Goal: Navigation & Orientation: Find specific page/section

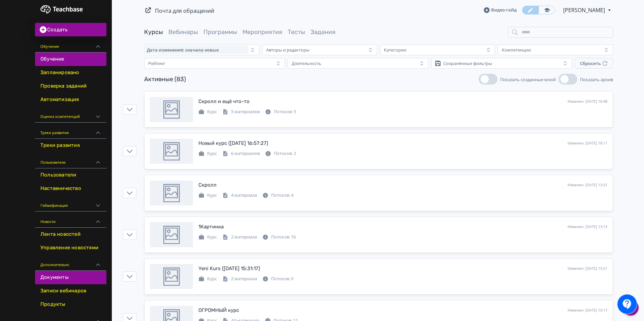
click at [76, 274] on link "Документы" at bounding box center [70, 277] width 71 height 13
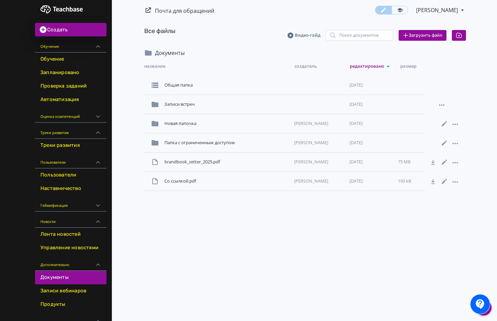
drag, startPoint x: 324, startPoint y: 251, endPoint x: 322, endPoint y: 255, distance: 4.4
click at [323, 252] on div "Почта для обращений [PERSON_NAME] PRO Повысьте эффективность платформы при помо…" at bounding box center [305, 160] width 384 height 321
click at [186, 148] on div "Папка с ограниченным доступом" at bounding box center [227, 143] width 130 height 12
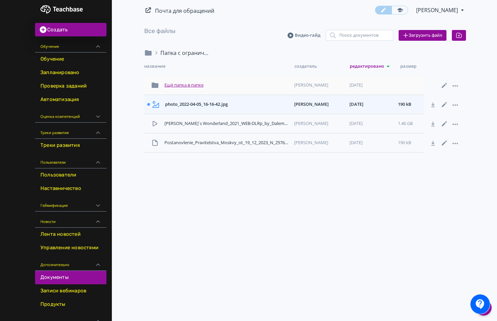
click at [179, 89] on div "Ещё папка в папке" at bounding box center [227, 85] width 130 height 12
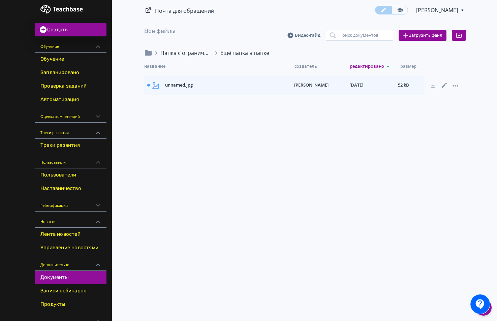
click at [179, 53] on div "Папка с ограниченным доступом" at bounding box center [185, 53] width 51 height 8
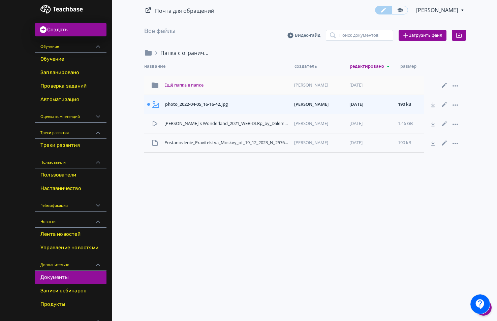
click at [180, 88] on div "Ещё папка в папке" at bounding box center [227, 85] width 130 height 12
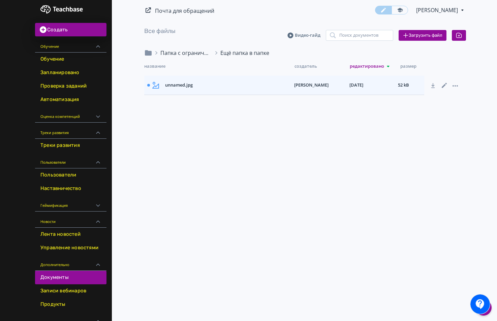
drag, startPoint x: 181, startPoint y: 52, endPoint x: 183, endPoint y: 55, distance: 3.6
click at [182, 52] on div "Папка с ограниченным доступом" at bounding box center [185, 53] width 51 height 8
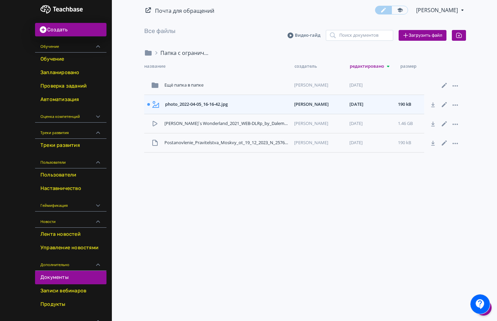
click at [177, 50] on div "Папка с ограниченным доступом" at bounding box center [185, 53] width 51 height 8
click at [156, 52] on icon at bounding box center [156, 52] width 2 height 3
click at [149, 55] on icon at bounding box center [148, 52] width 7 height 5
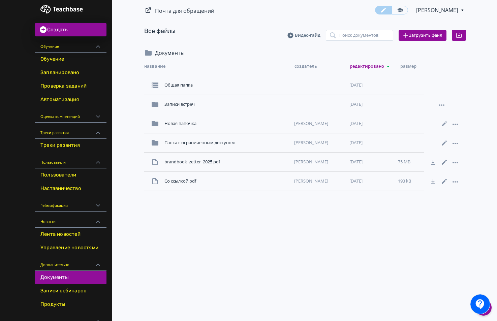
click at [445, 186] on icon at bounding box center [444, 182] width 8 height 8
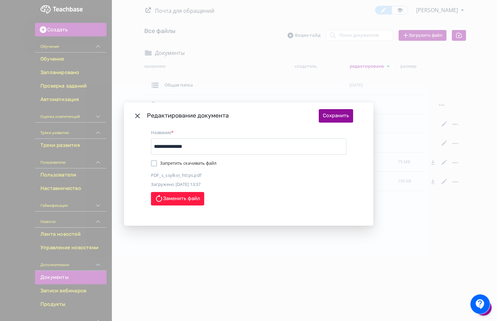
click at [137, 114] on icon "Modal" at bounding box center [137, 116] width 8 height 8
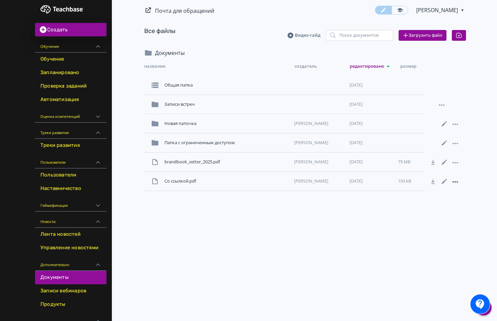
click at [457, 183] on icon at bounding box center [454, 181] width 5 height 1
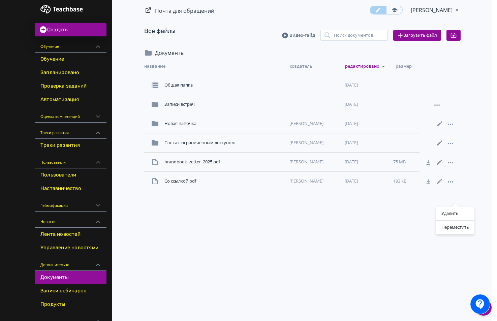
click at [394, 235] on div "Удалить Переместить" at bounding box center [248, 160] width 497 height 321
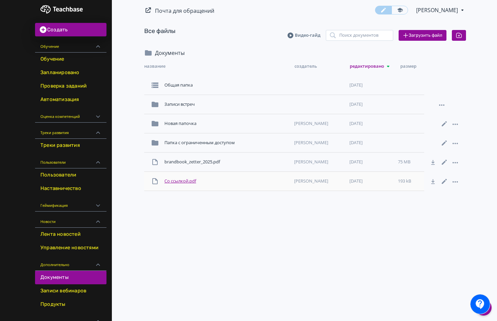
click at [268, 187] on div "Cо ссылкой.pdf" at bounding box center [227, 181] width 130 height 12
